Goal: Navigation & Orientation: Find specific page/section

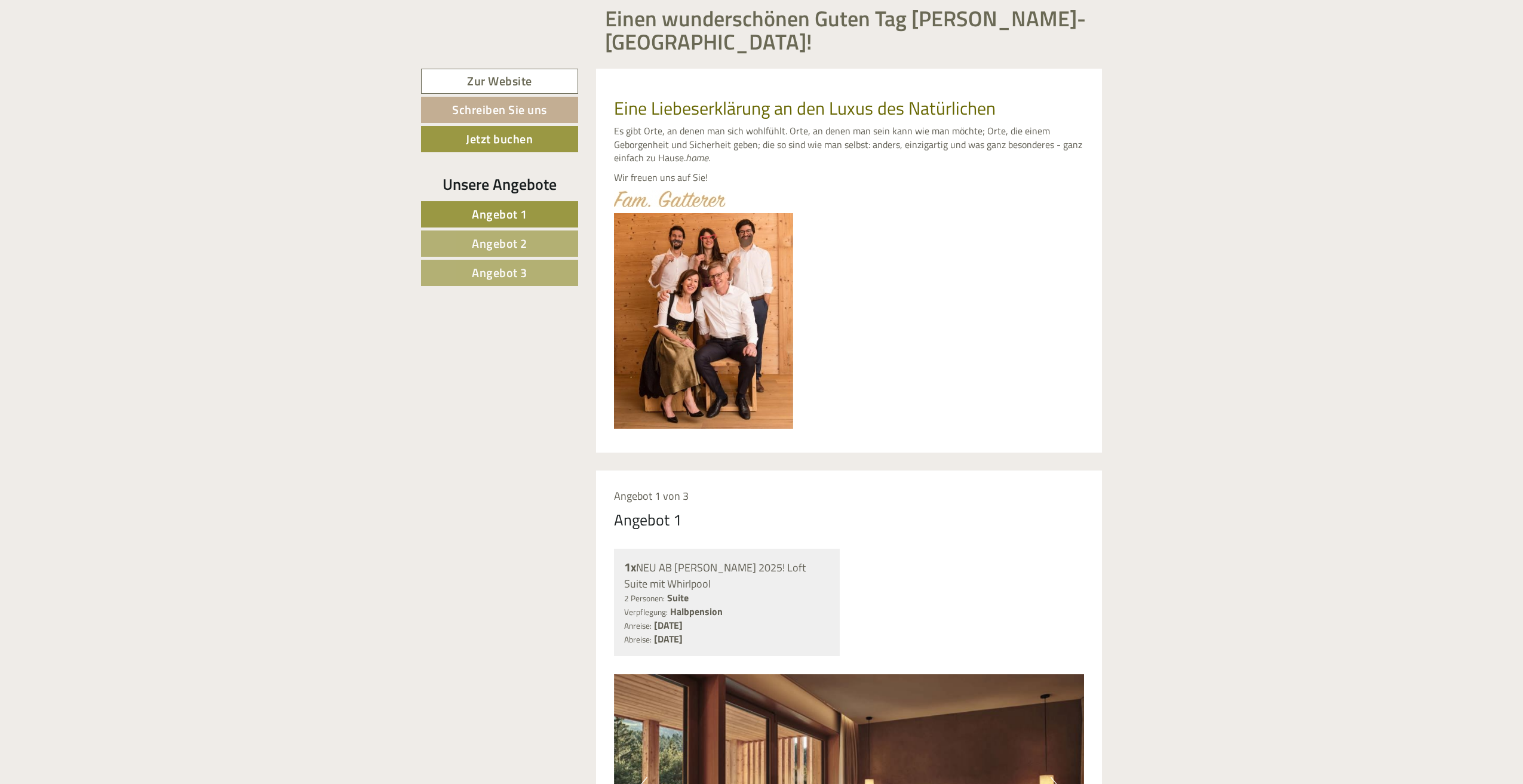
click at [511, 230] on link "Angebot 2" at bounding box center [500, 243] width 157 height 26
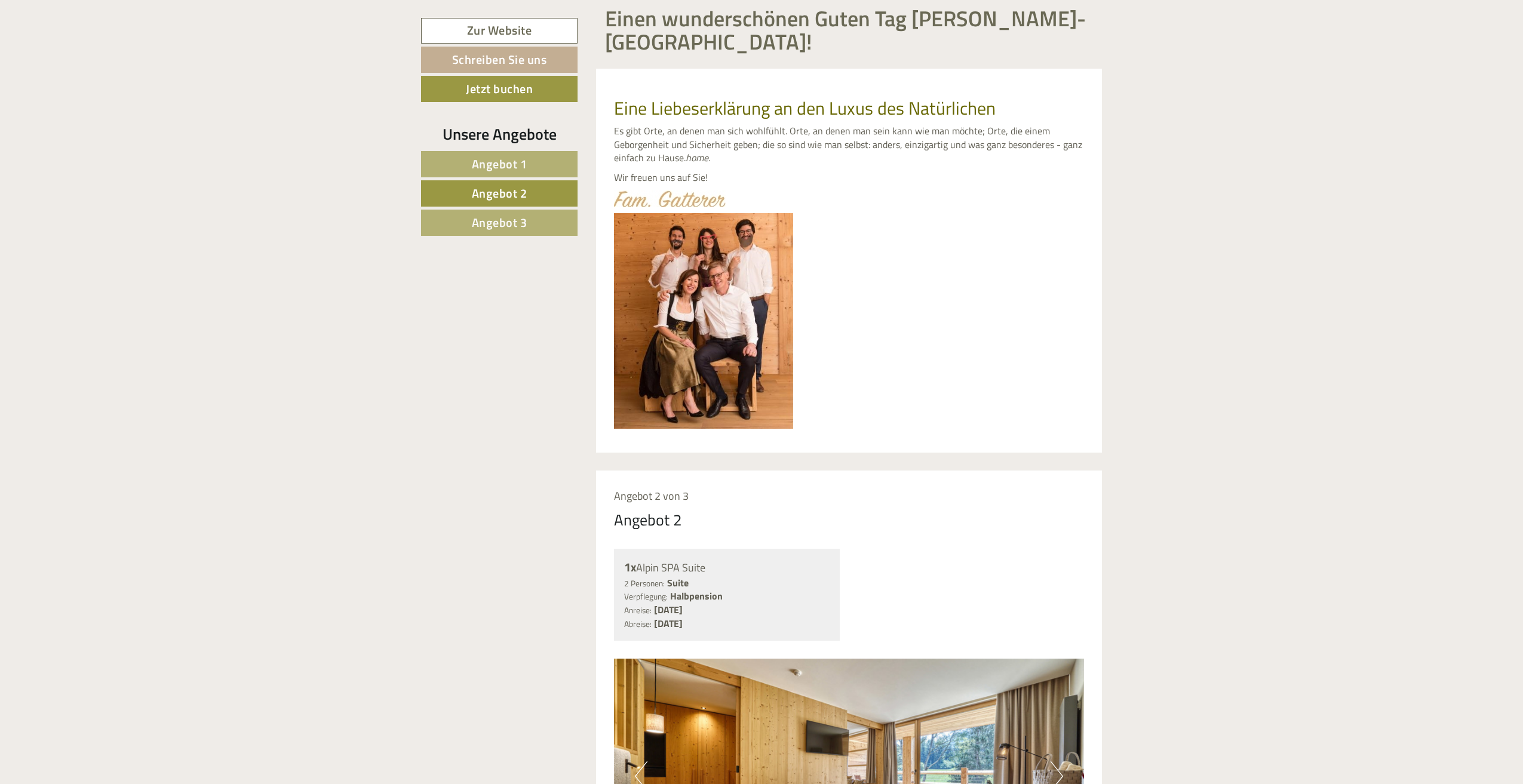
scroll to position [1164, 0]
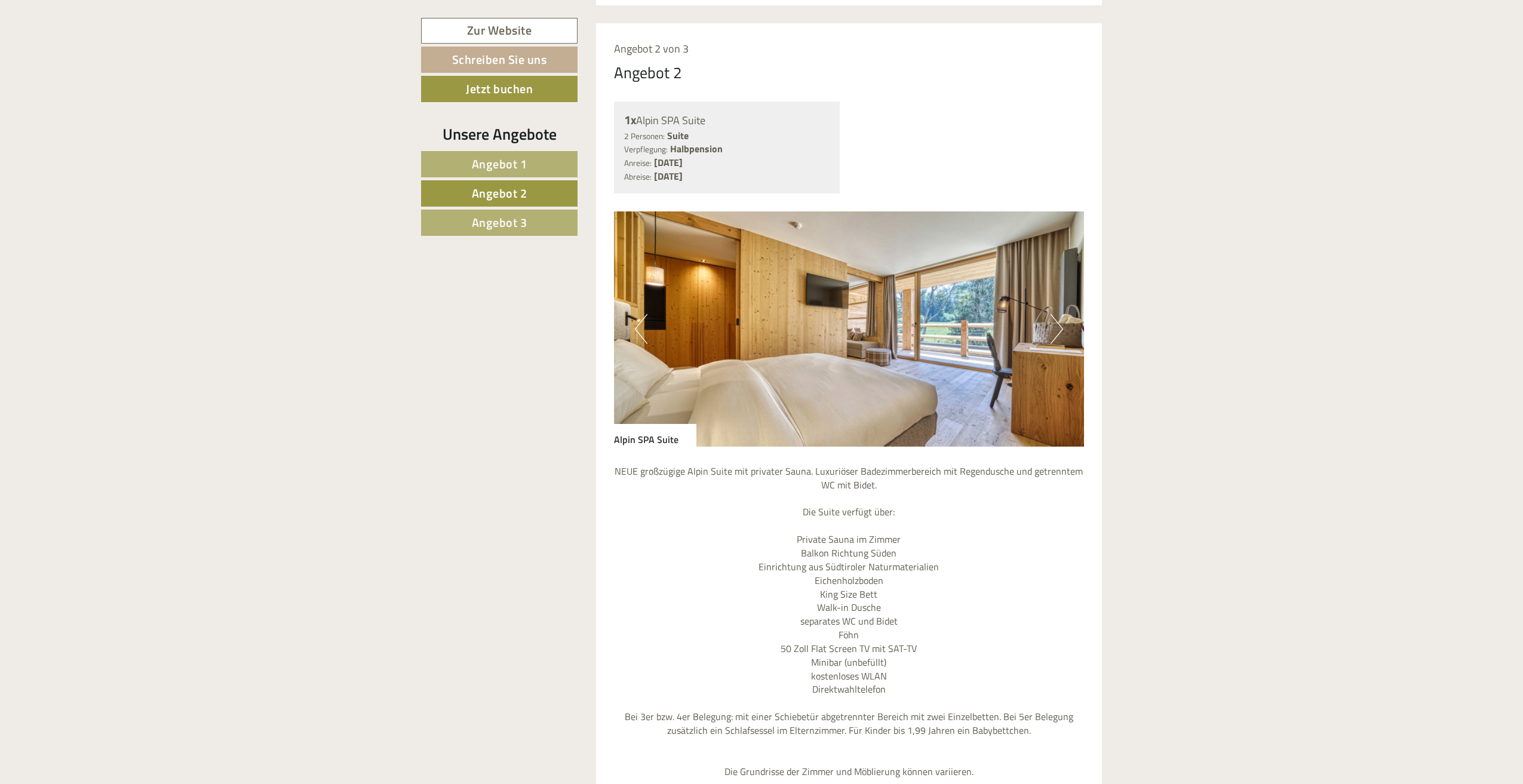
click at [524, 225] on span "Angebot 3" at bounding box center [499, 222] width 55 height 18
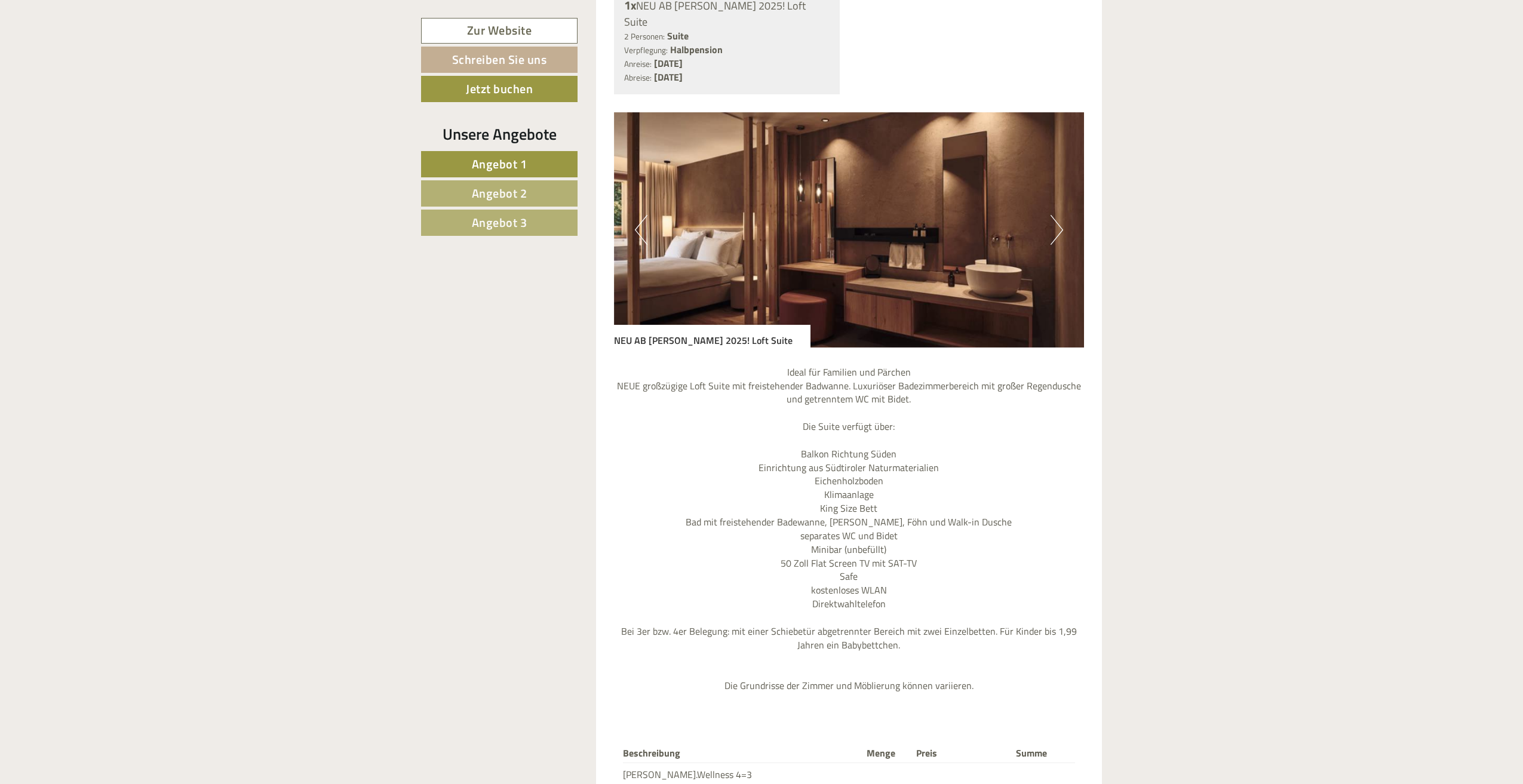
scroll to position [3402, 0]
